Goal: Use online tool/utility: Utilize a website feature to perform a specific function

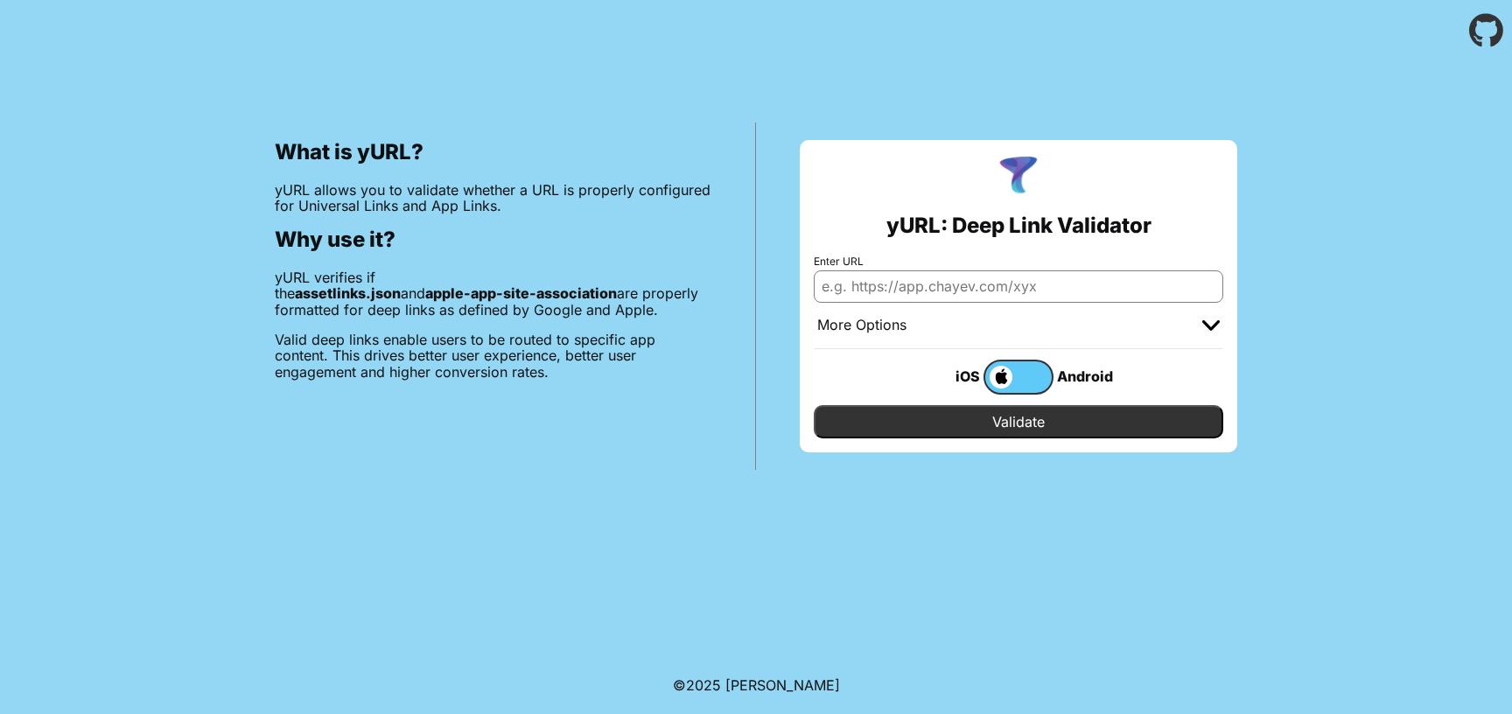
click at [876, 275] on input "Enter URL" at bounding box center [1019, 286] width 410 height 32
paste input "https://www.temu.com/kuiper/uk1.html?subj=cpn-30off-apponly-un&_bg_fs=1&_p_mat2…"
type input "https://www.temu.com/kuiper/uk1.html?subj=cpn-30off-apponly-un&_bg_fs=1&_p_mat2…"
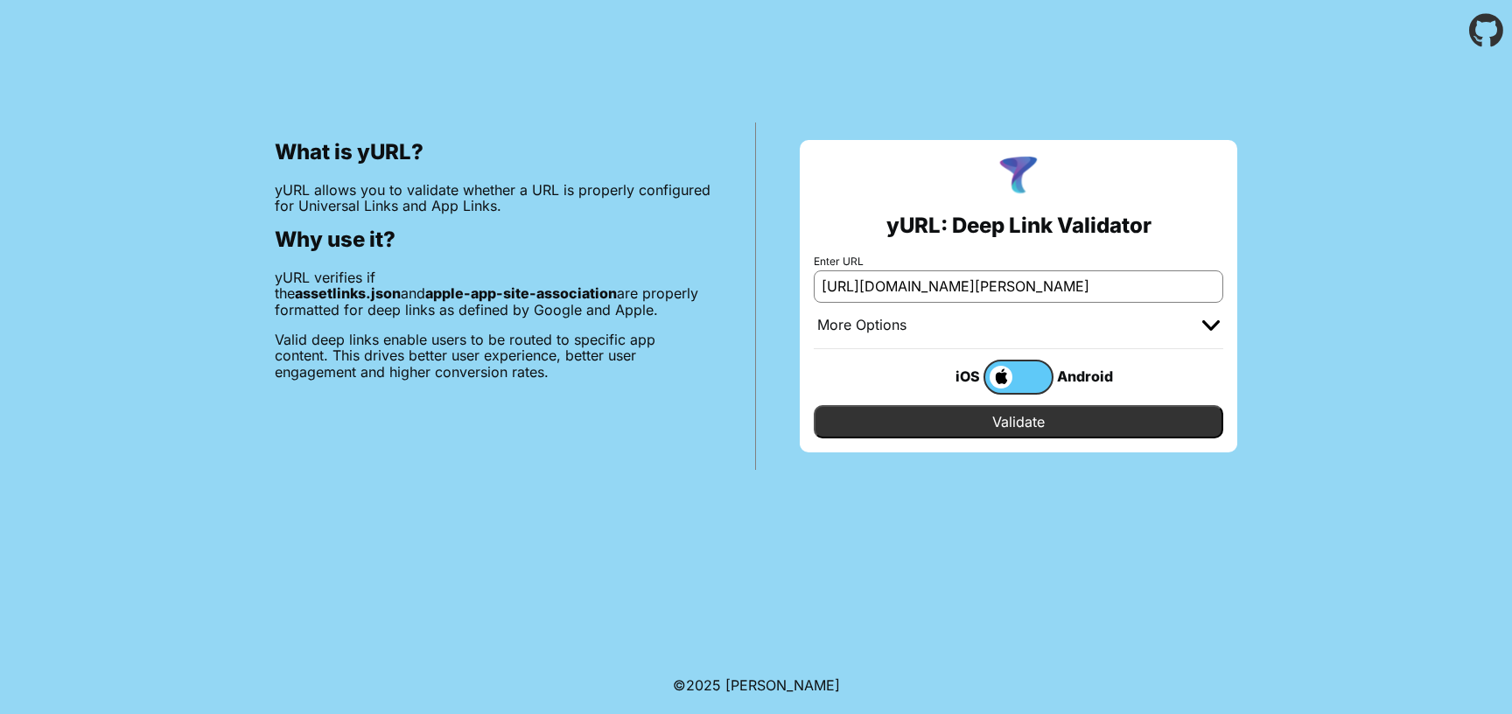
click at [948, 414] on input "Validate" at bounding box center [1019, 421] width 410 height 33
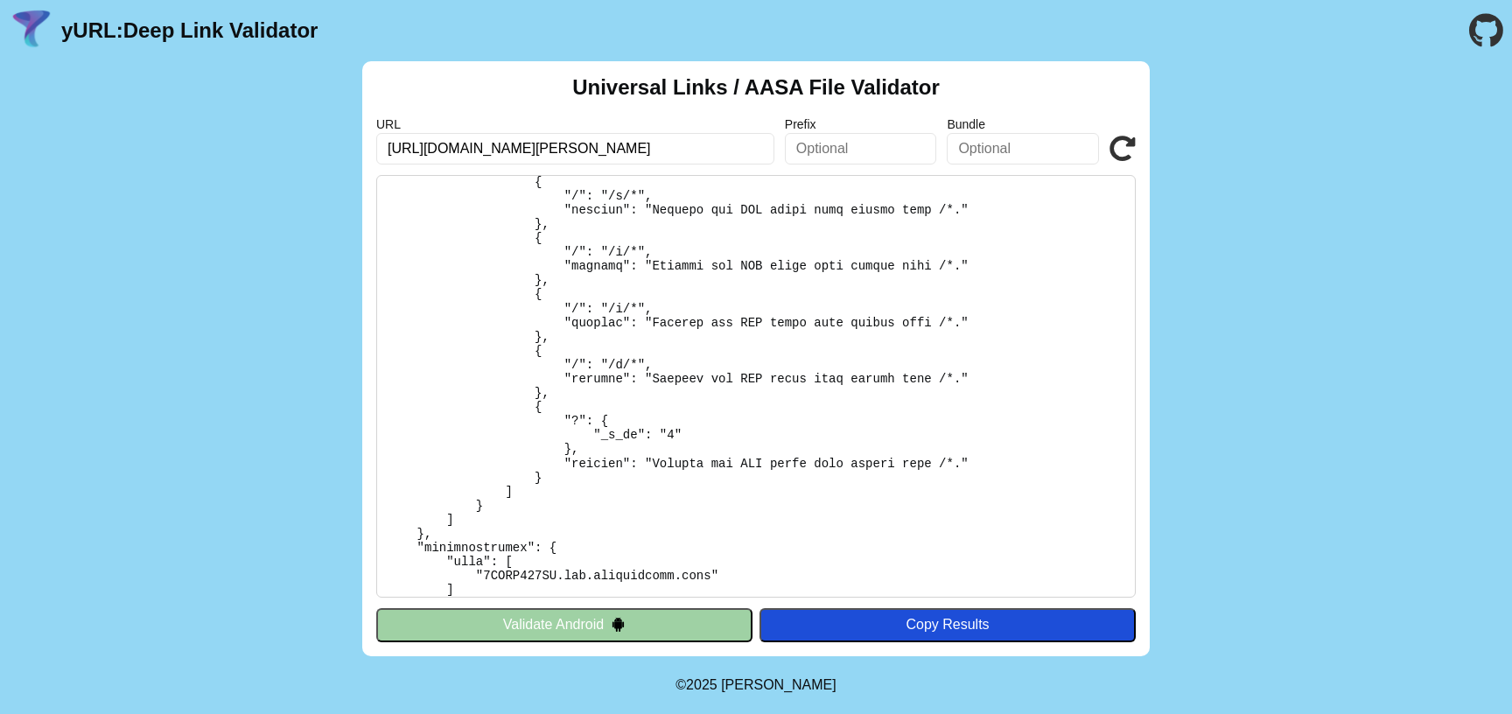
scroll to position [419, 0]
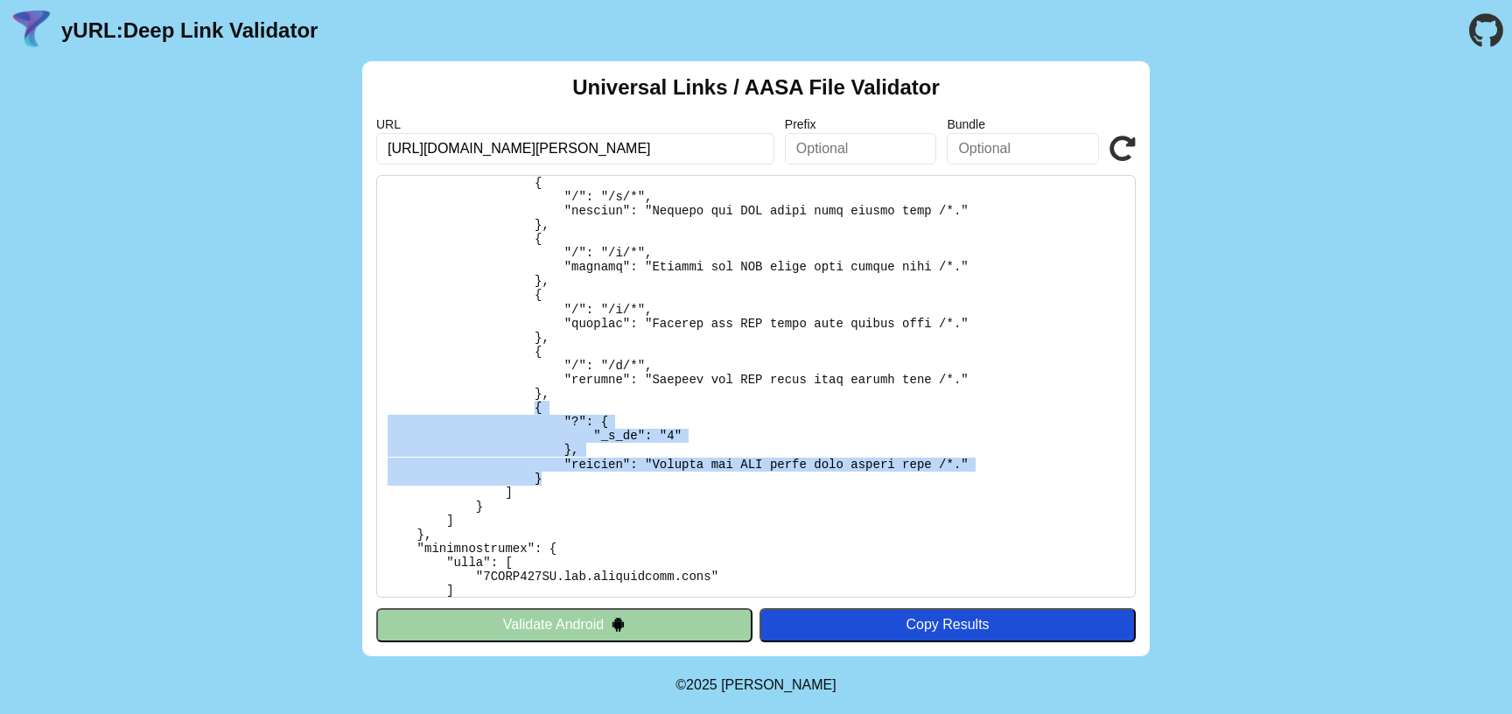
drag, startPoint x: 957, startPoint y: 480, endPoint x: 537, endPoint y: 403, distance: 427.3
click at [537, 403] on pre at bounding box center [756, 386] width 760 height 423
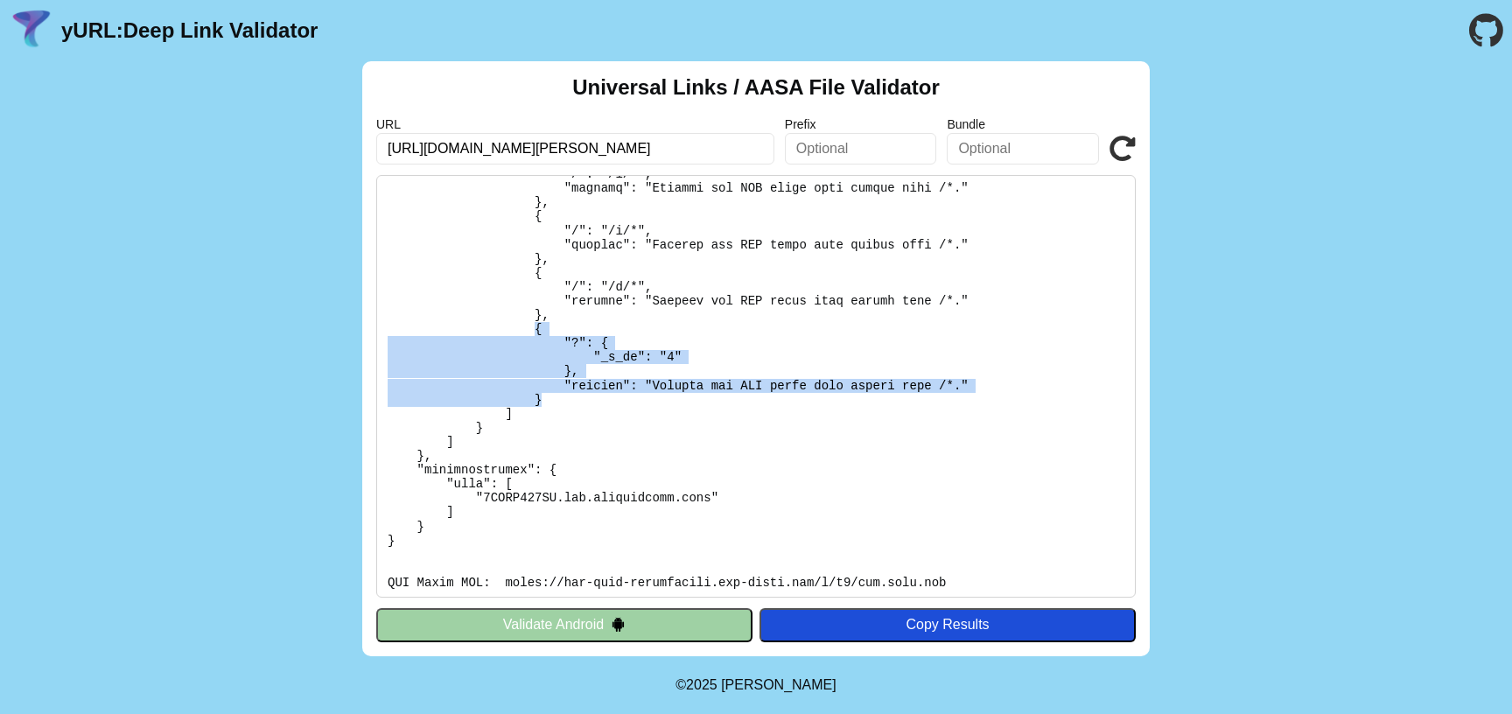
scroll to position [553, 0]
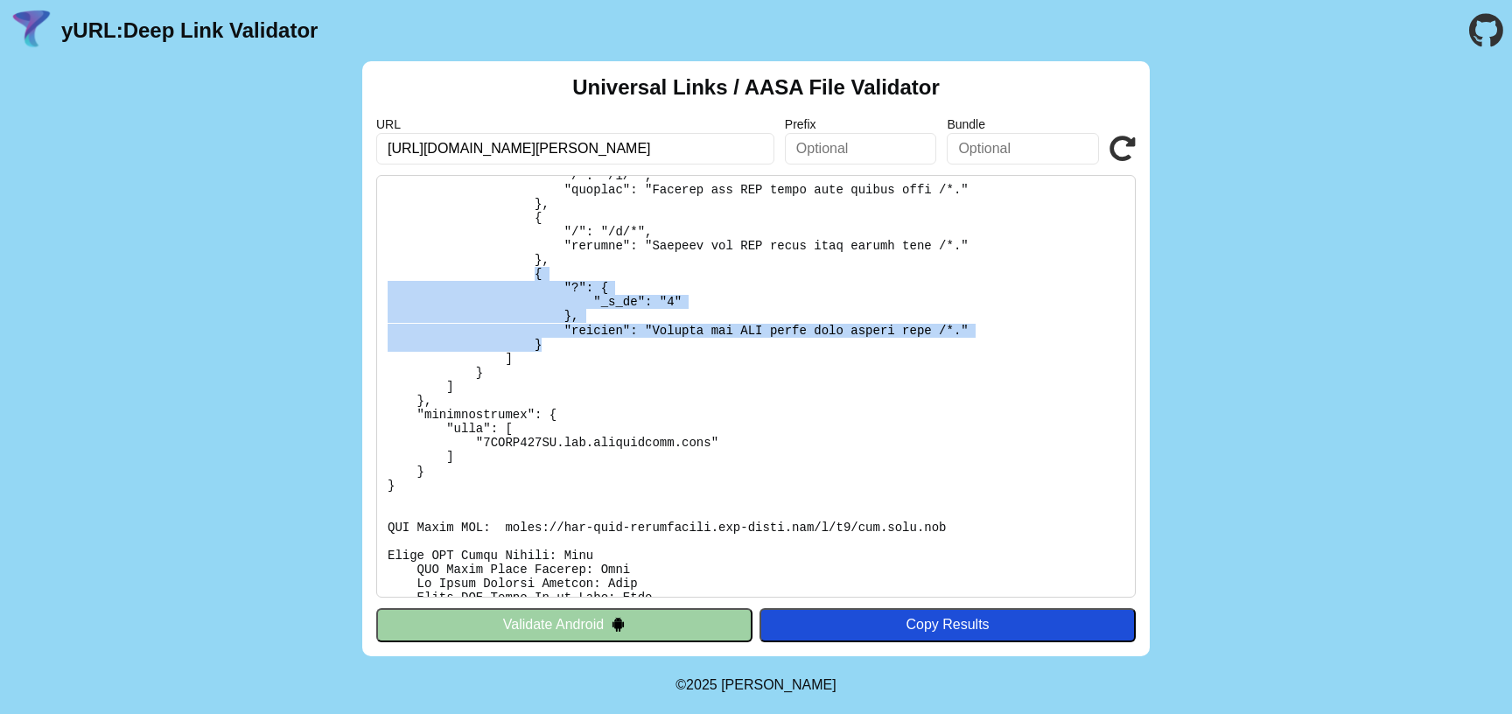
click at [613, 641] on button "Validate Android" at bounding box center [564, 624] width 376 height 33
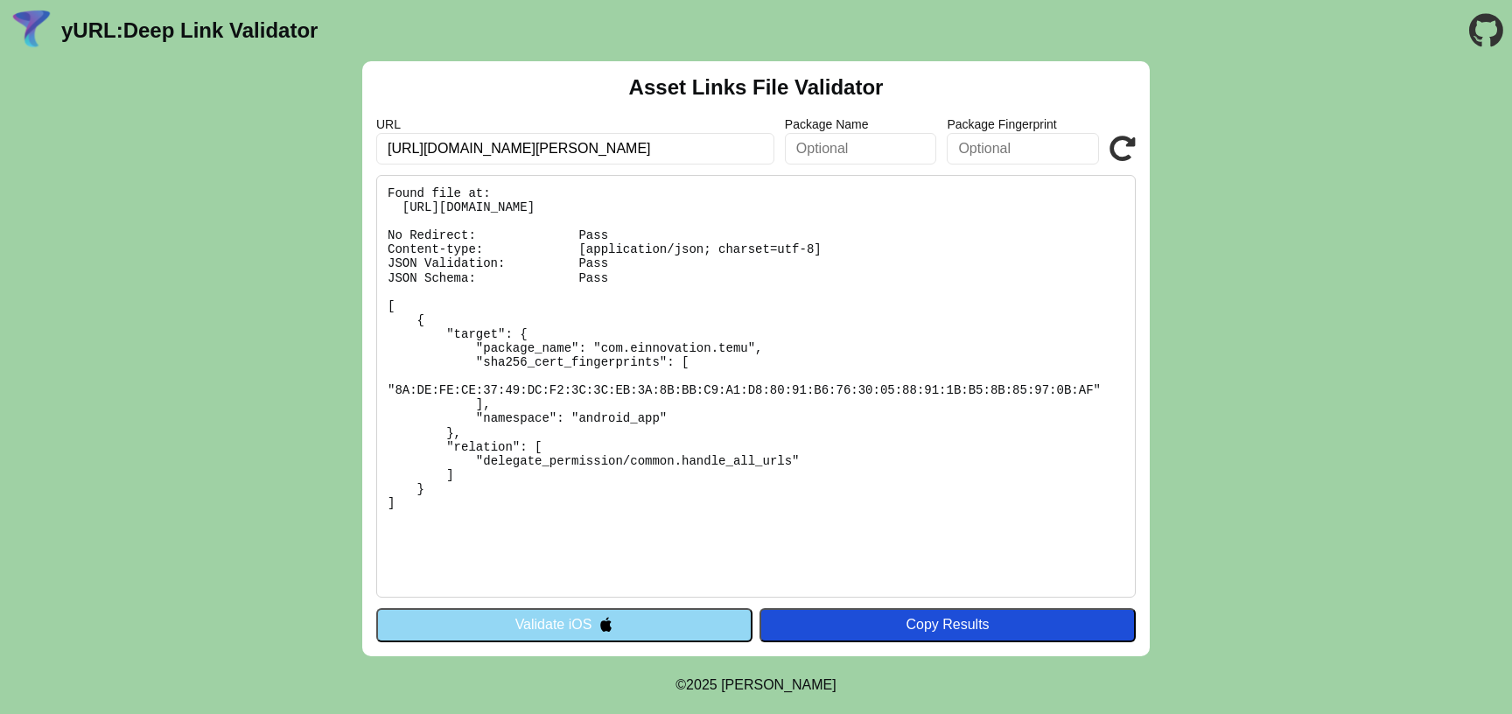
click at [578, 621] on button "Validate iOS" at bounding box center [564, 624] width 376 height 33
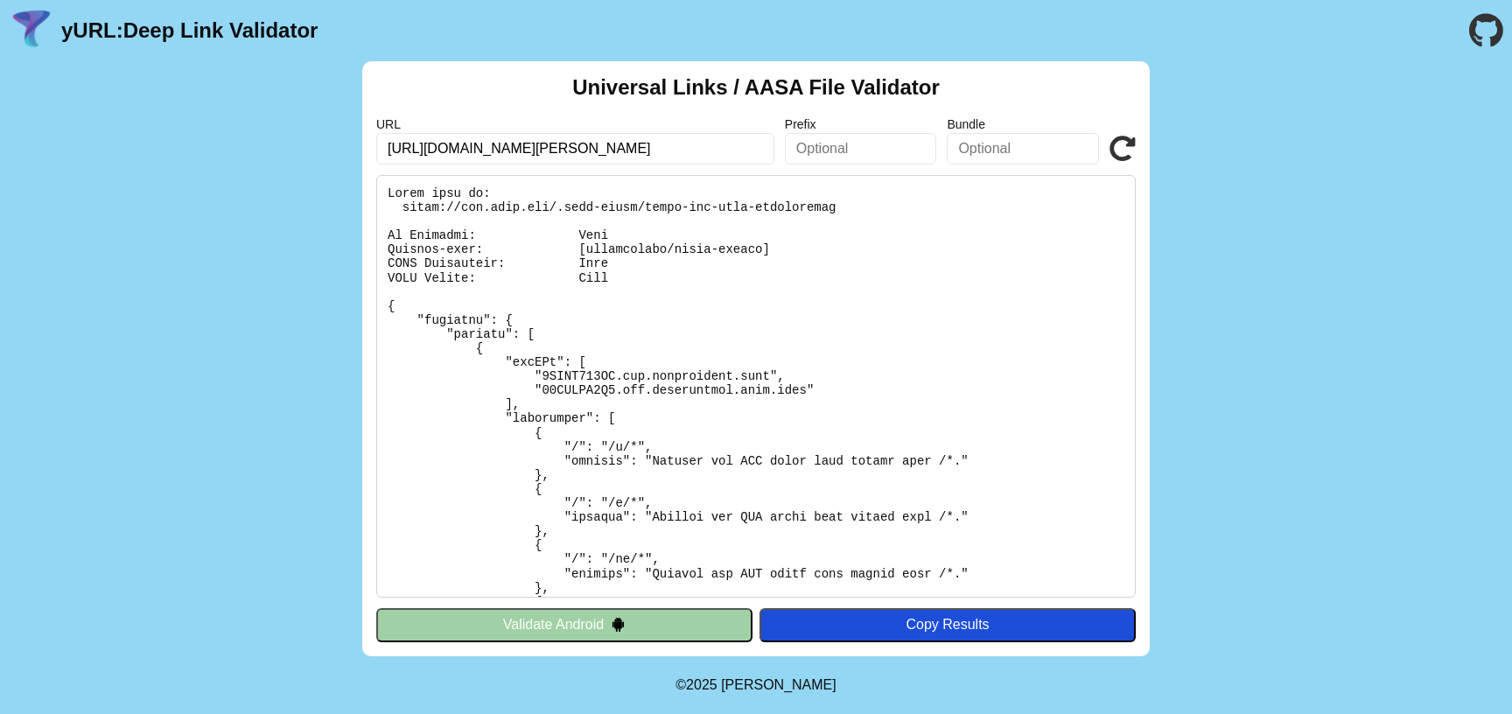
click at [682, 515] on pre at bounding box center [756, 386] width 760 height 423
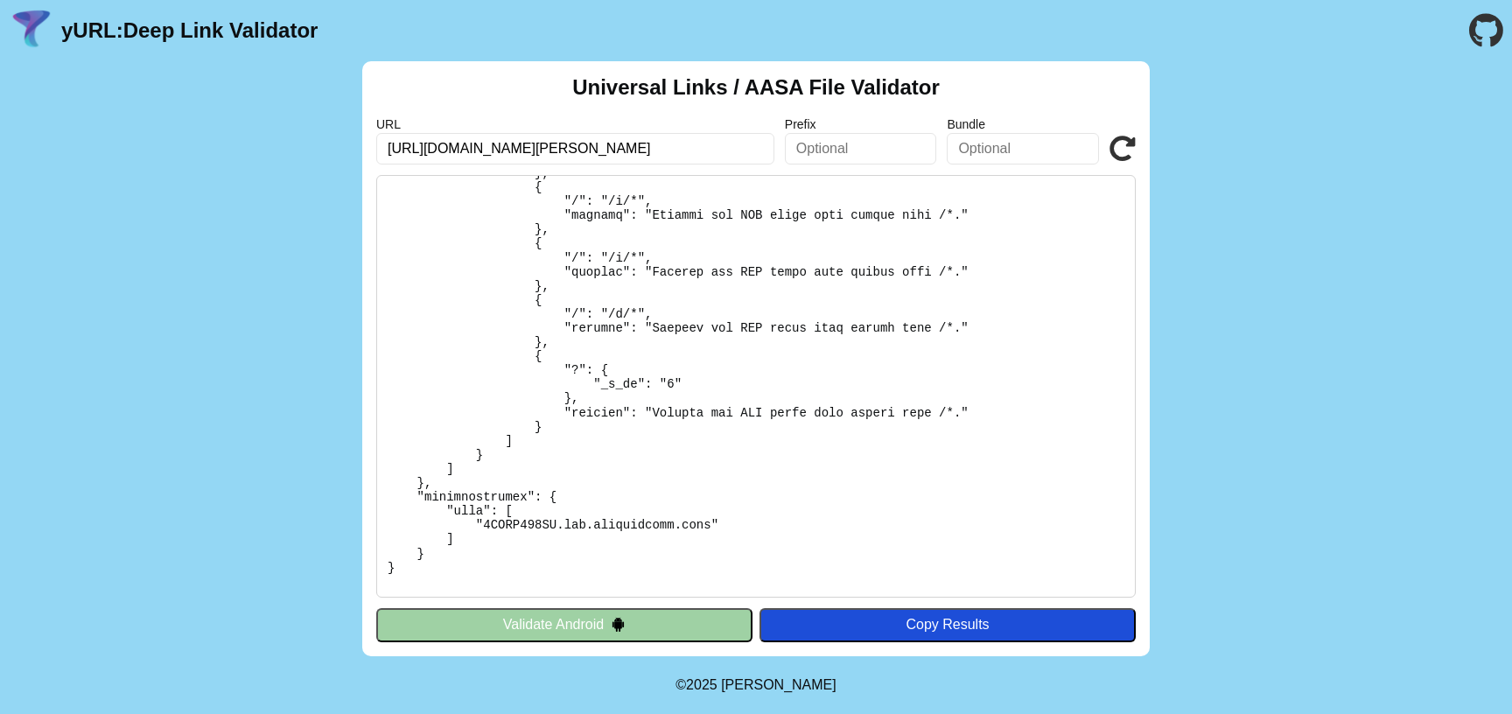
scroll to position [456, 0]
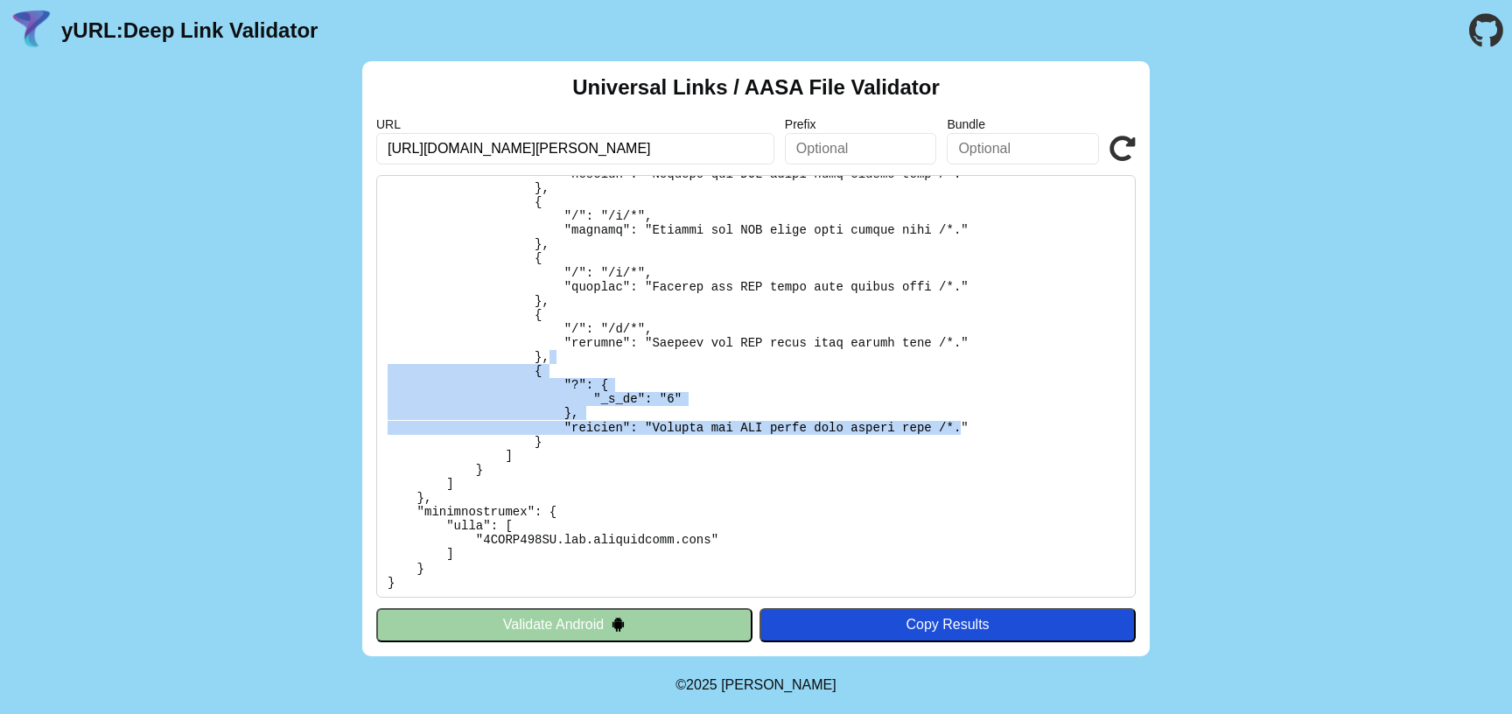
drag, startPoint x: 959, startPoint y: 422, endPoint x: 729, endPoint y: 358, distance: 238.9
click at [729, 358] on pre at bounding box center [756, 386] width 760 height 423
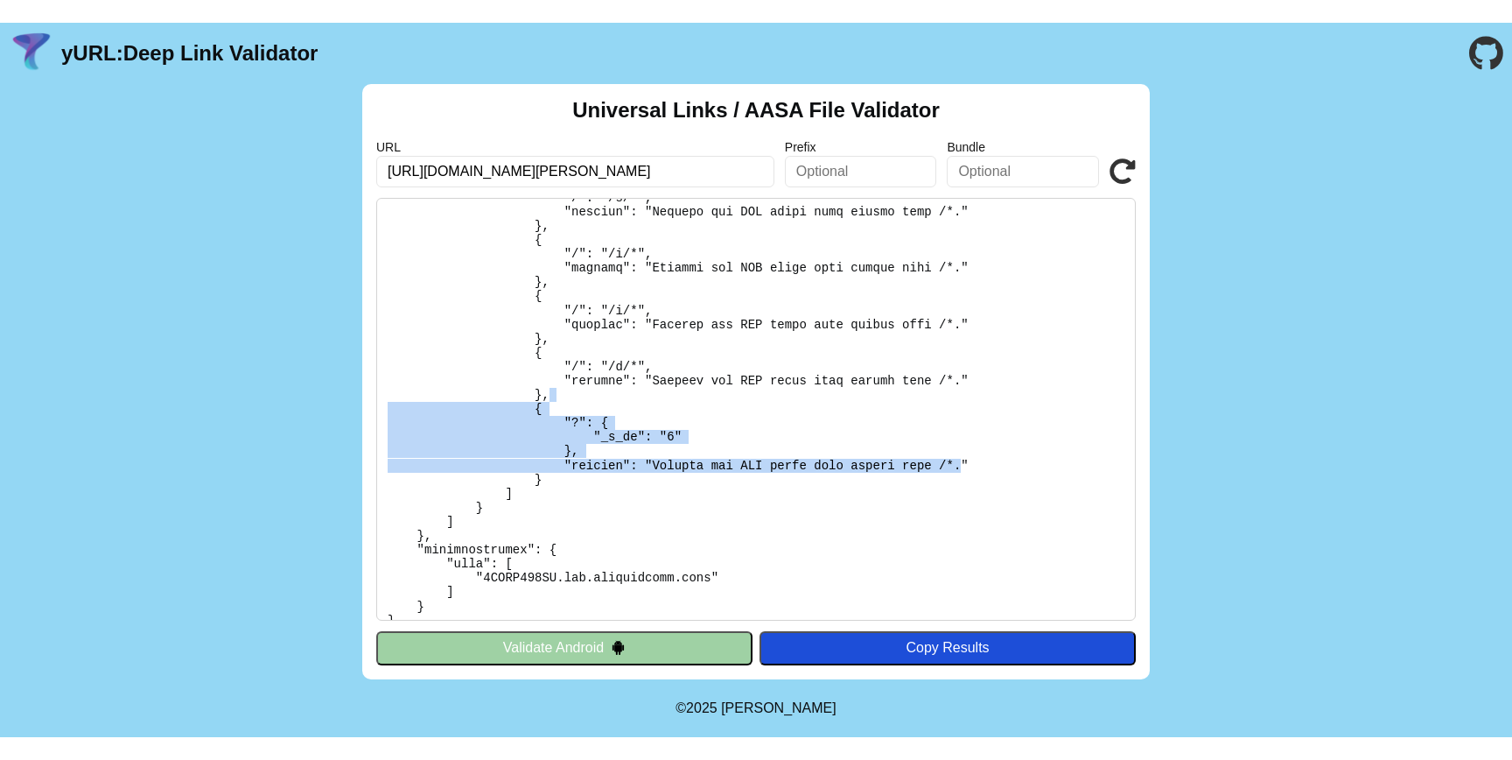
scroll to position [440, 0]
